Goal: Find specific page/section: Find specific page/section

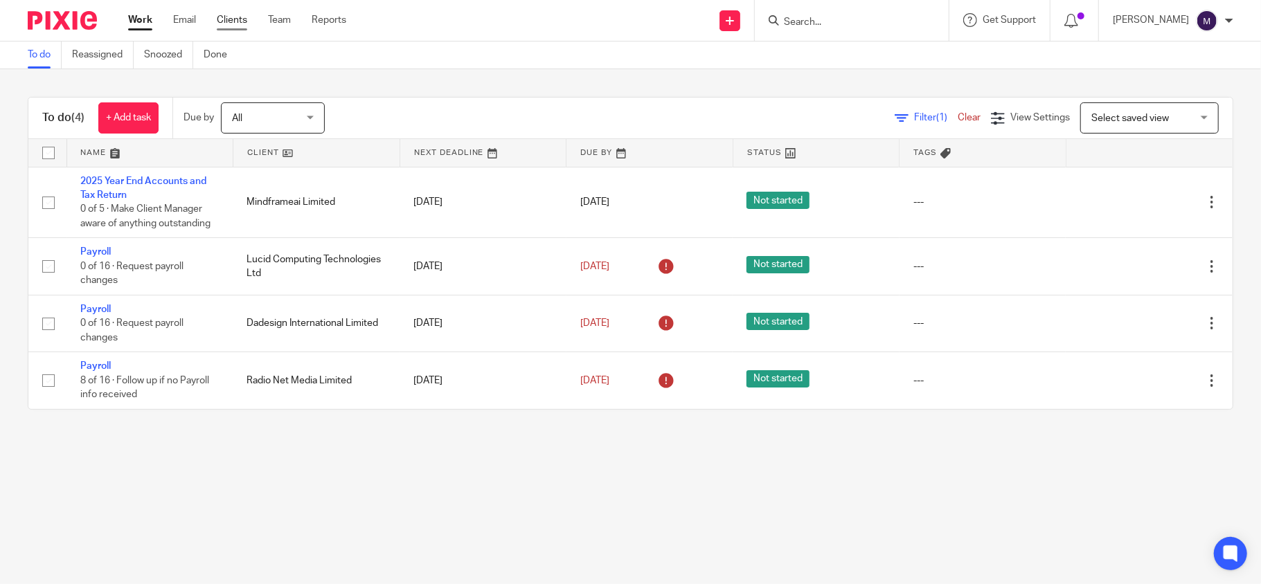
click at [228, 14] on link "Clients" at bounding box center [232, 20] width 30 height 14
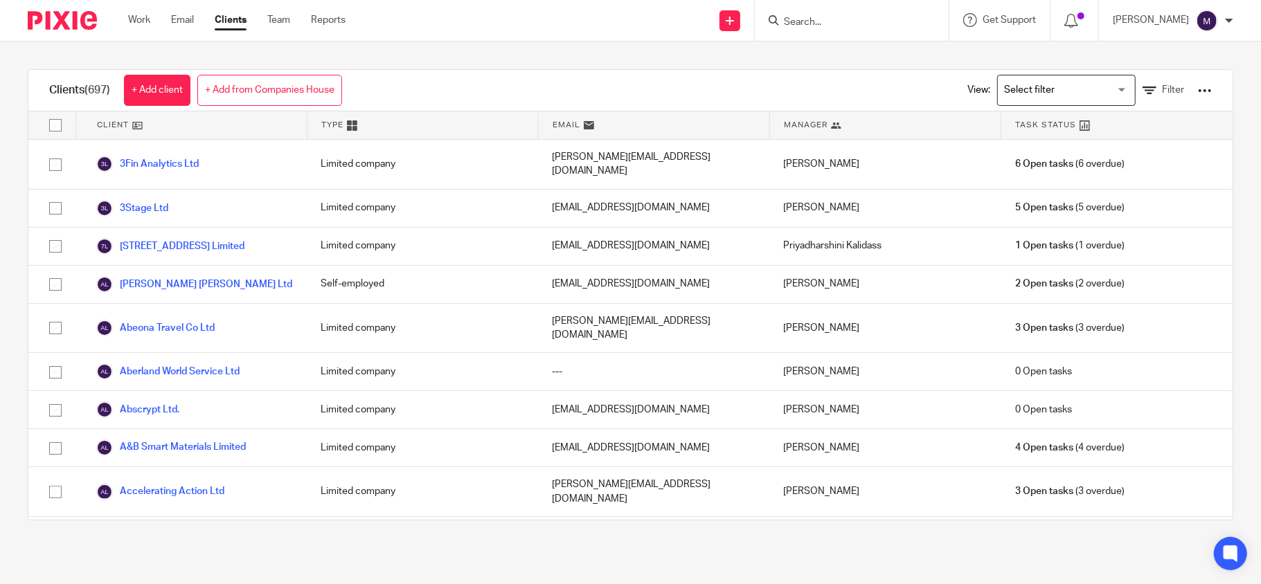
click at [1022, 91] on input "Search for option" at bounding box center [1063, 90] width 128 height 24
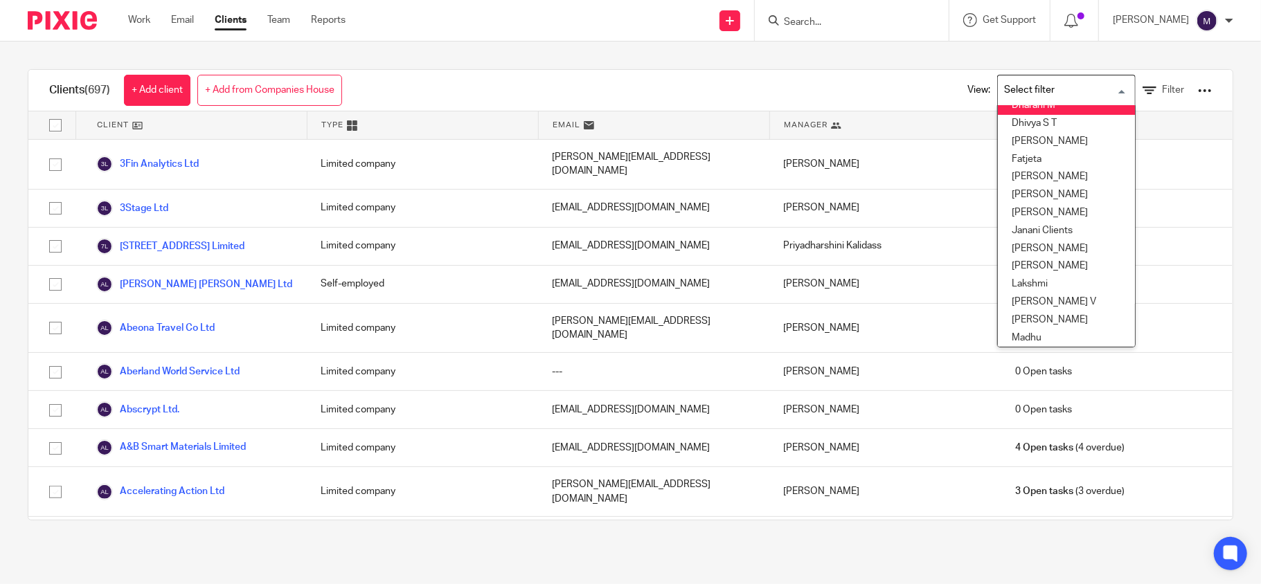
scroll to position [184, 0]
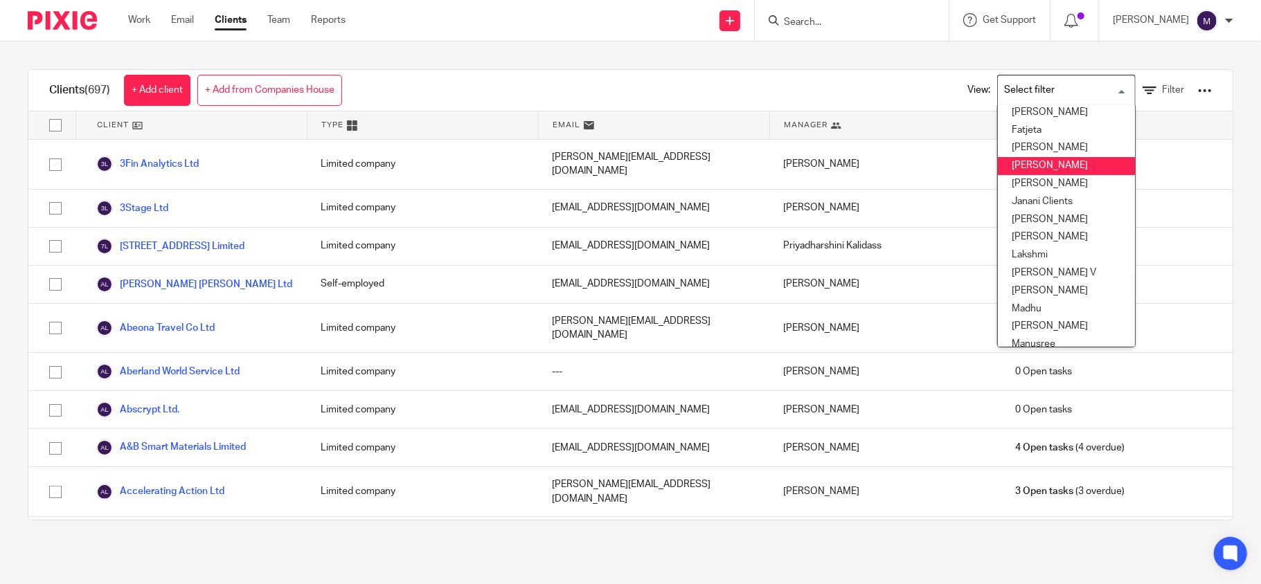
click at [1037, 161] on li "[PERSON_NAME]" at bounding box center [1066, 166] width 137 height 18
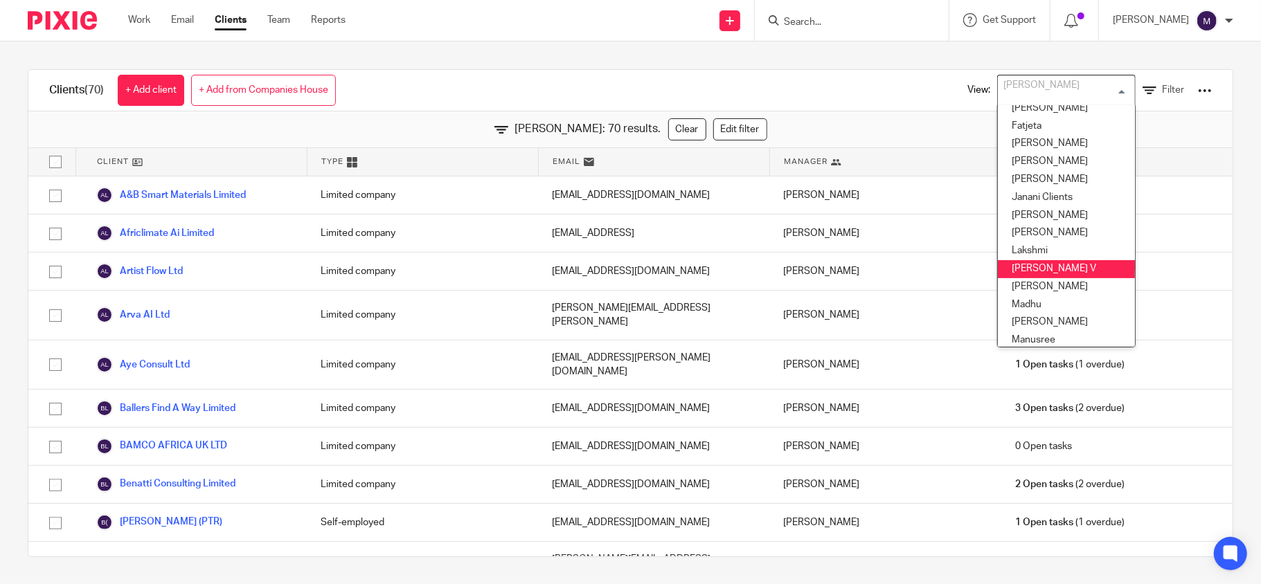
scroll to position [280, 0]
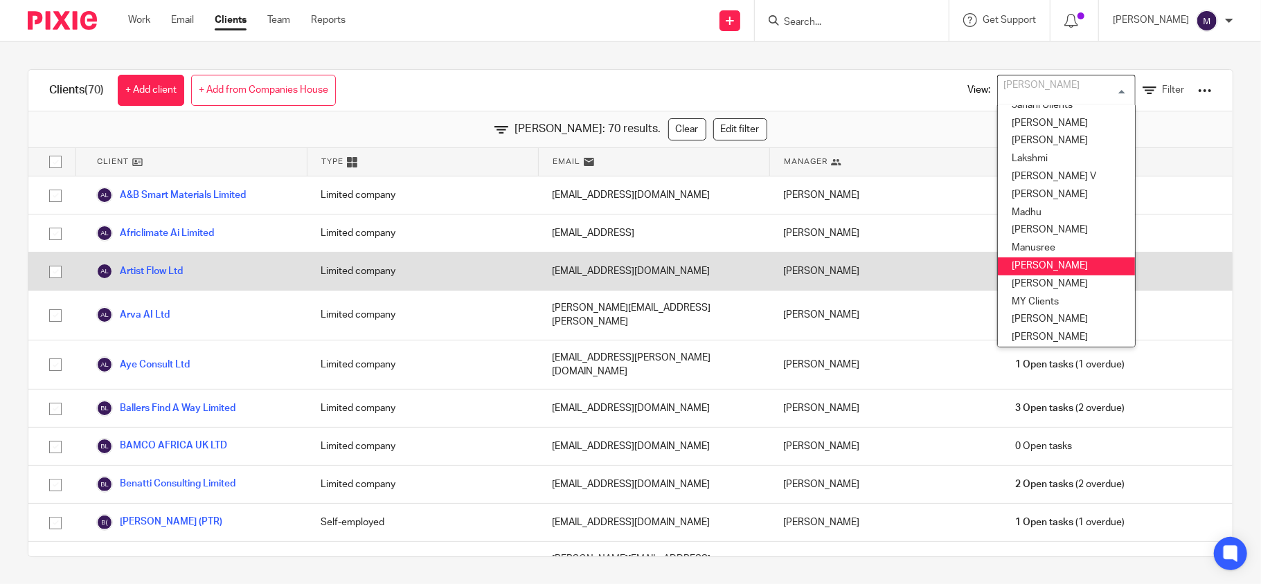
click at [1028, 267] on li "Mithun" at bounding box center [1066, 267] width 137 height 18
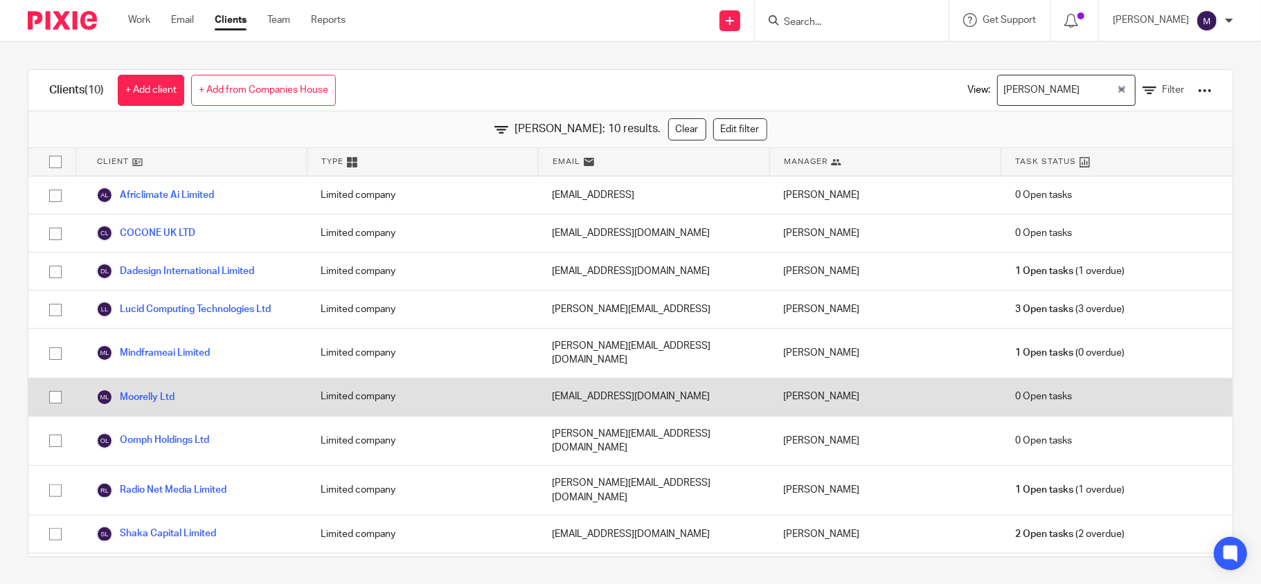
scroll to position [3, 0]
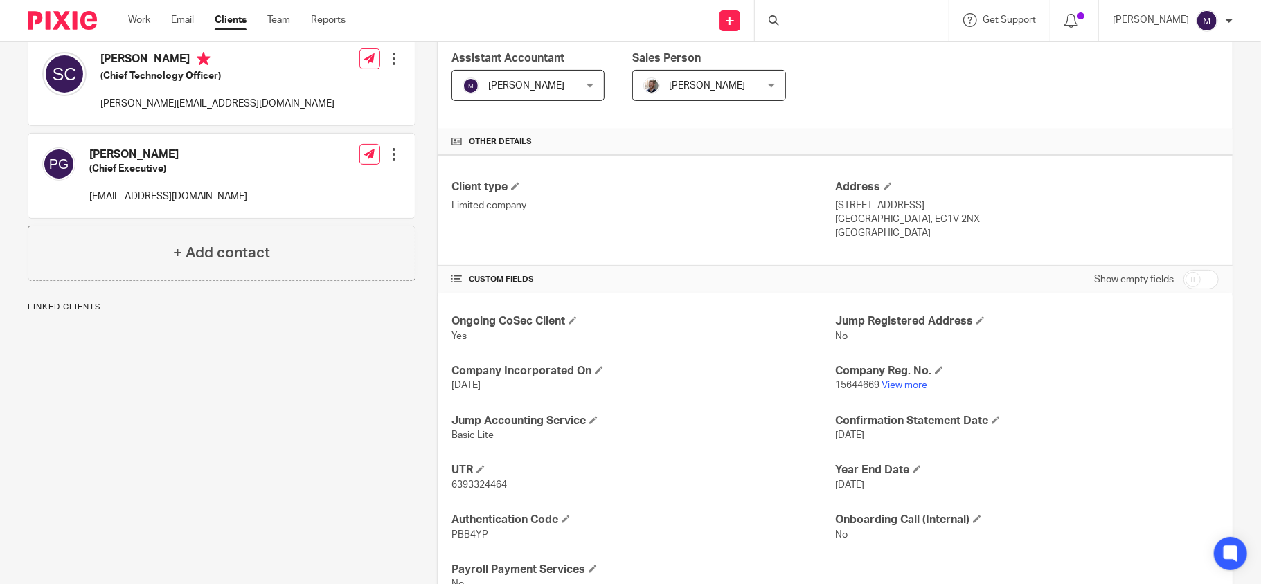
scroll to position [277, 0]
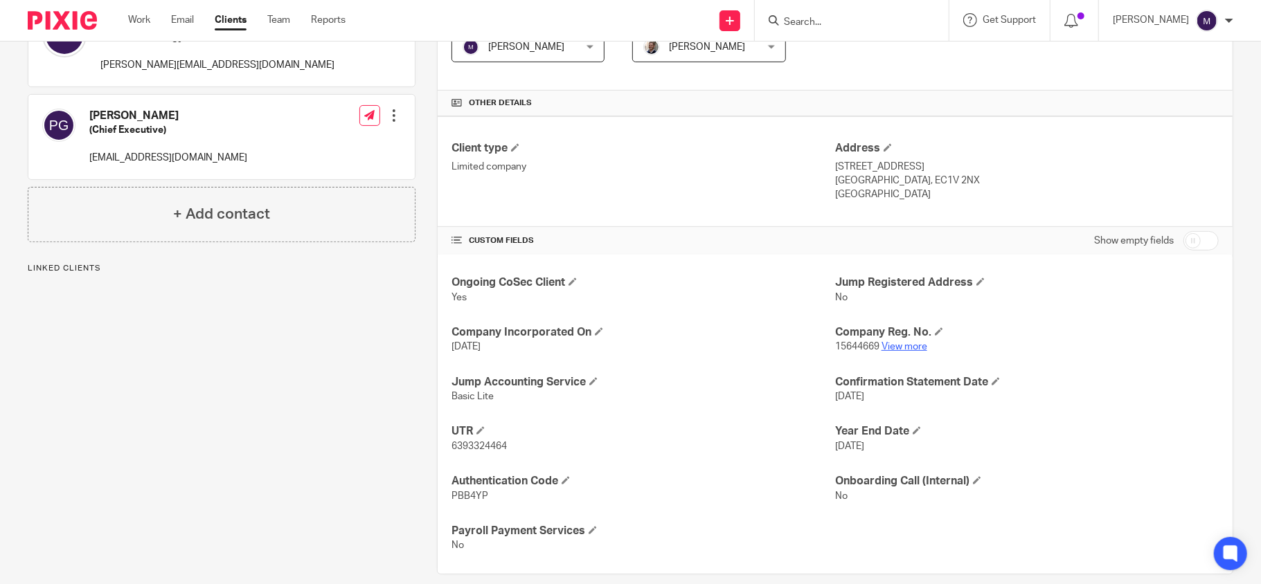
click at [898, 347] on link "View more" at bounding box center [905, 347] width 46 height 10
